Goal: Obtain resource: Download file/media

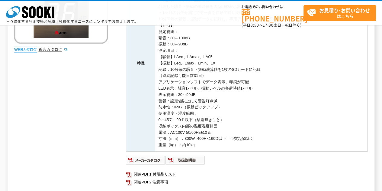
scroll to position [161, 0]
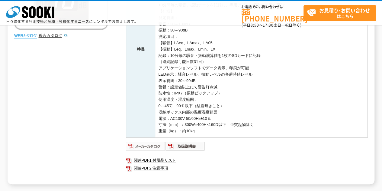
click at [146, 147] on img at bounding box center [146, 146] width 40 height 10
click at [191, 146] on img at bounding box center [186, 146] width 40 height 10
click at [150, 160] on link "関連PDF1 付属品リスト" at bounding box center [247, 160] width 242 height 8
click at [148, 166] on link "関連PDF2 注意事項" at bounding box center [247, 168] width 242 height 8
